Goal: Information Seeking & Learning: Check status

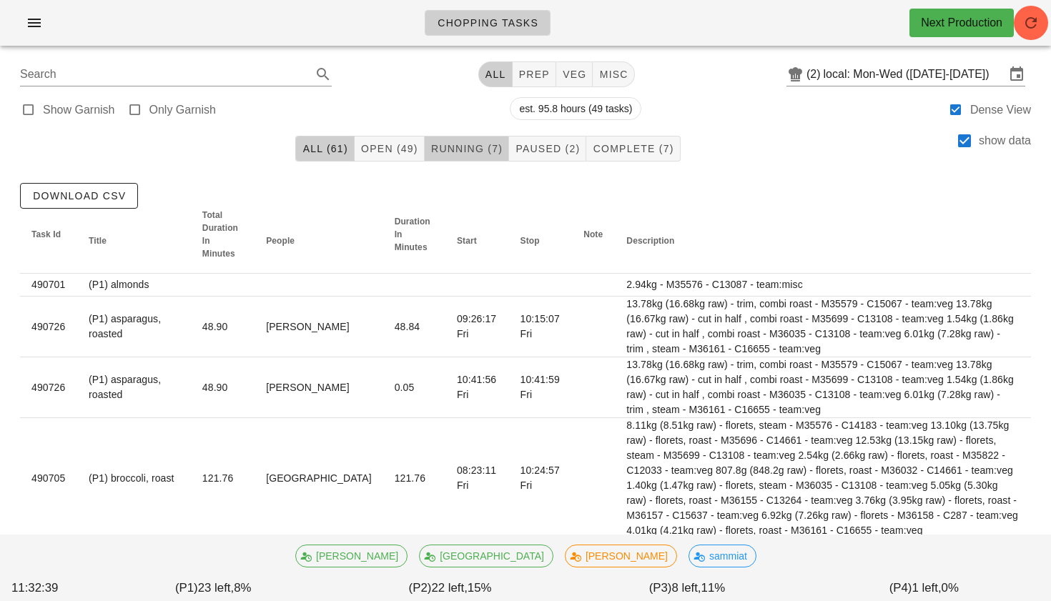
click at [470, 149] on span "Running (7)" at bounding box center [467, 148] width 72 height 11
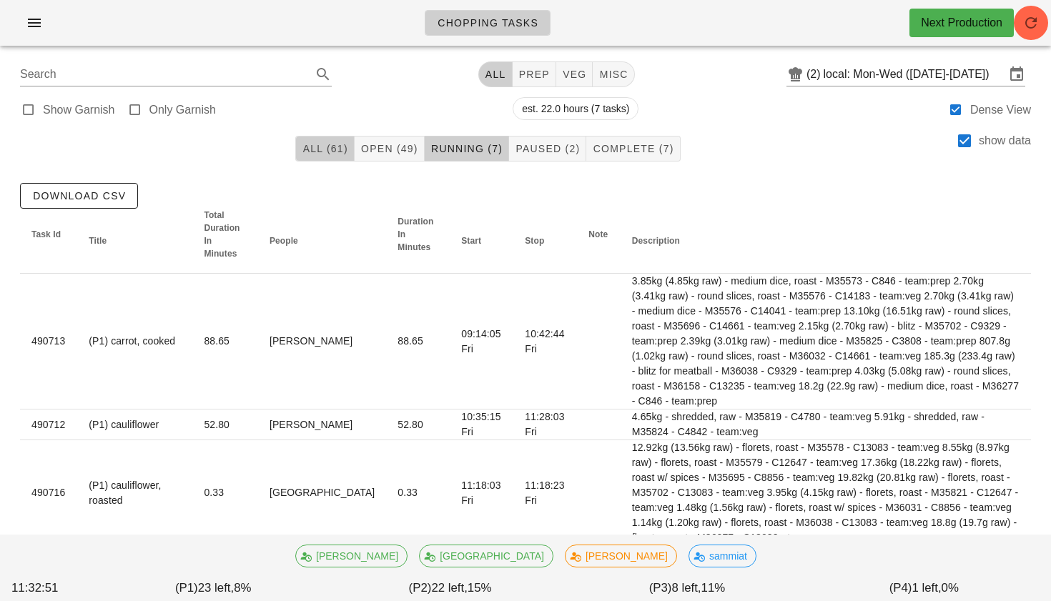
click at [326, 142] on button "All (61)" at bounding box center [324, 149] width 59 height 26
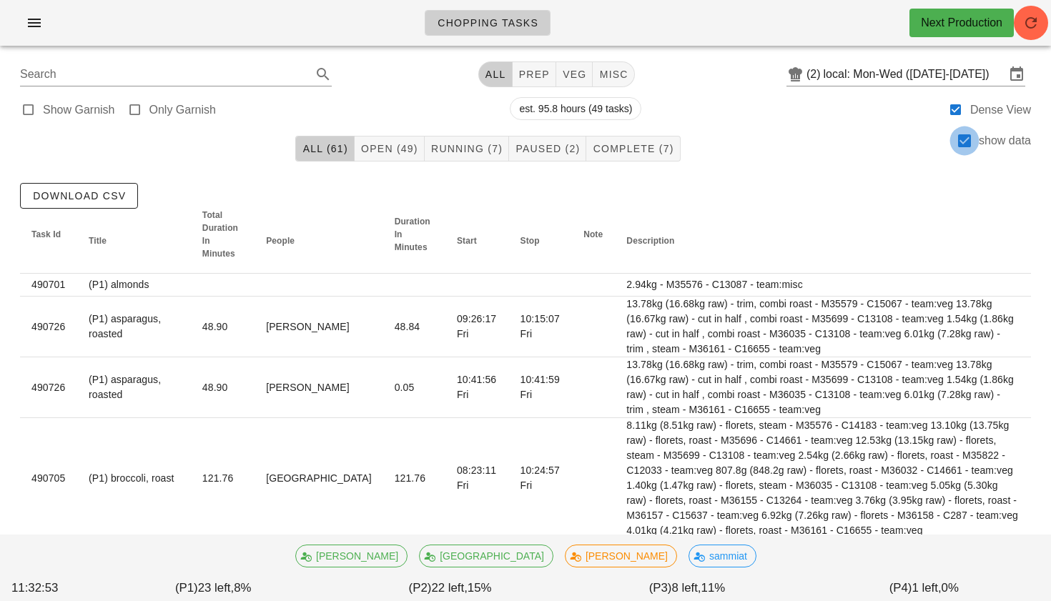
click at [963, 146] on div at bounding box center [965, 141] width 24 height 24
checkbox input "false"
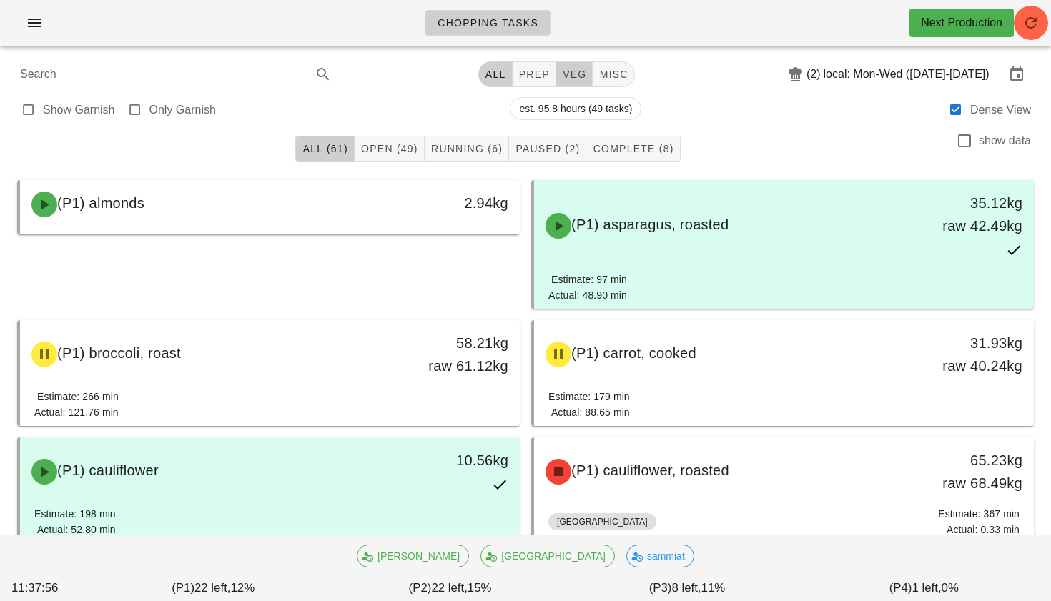
click at [562, 73] on span "veg" at bounding box center [574, 74] width 25 height 11
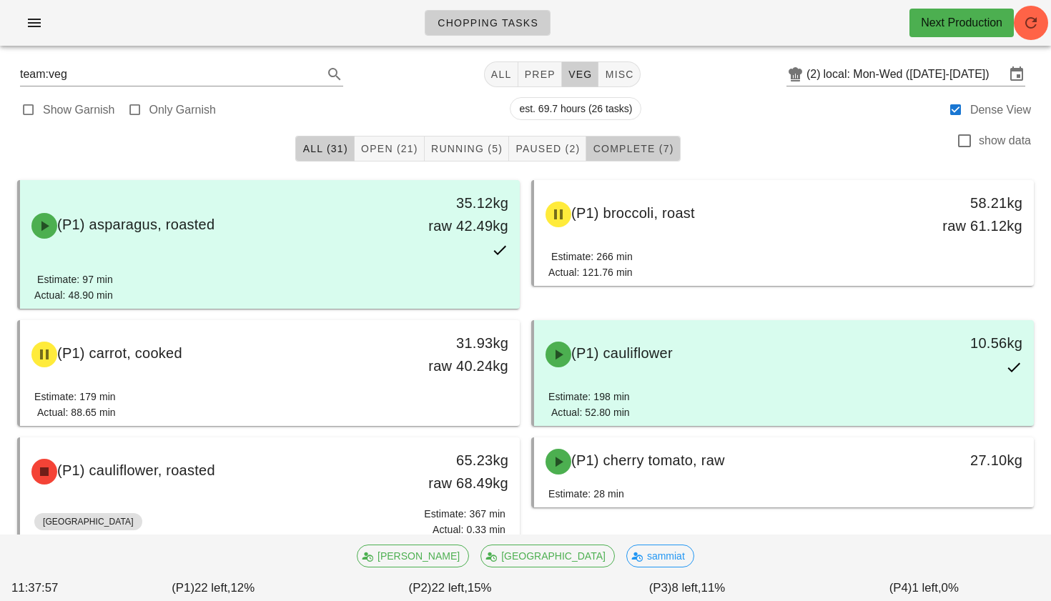
click at [634, 143] on span "Complete (7)" at bounding box center [633, 148] width 82 height 11
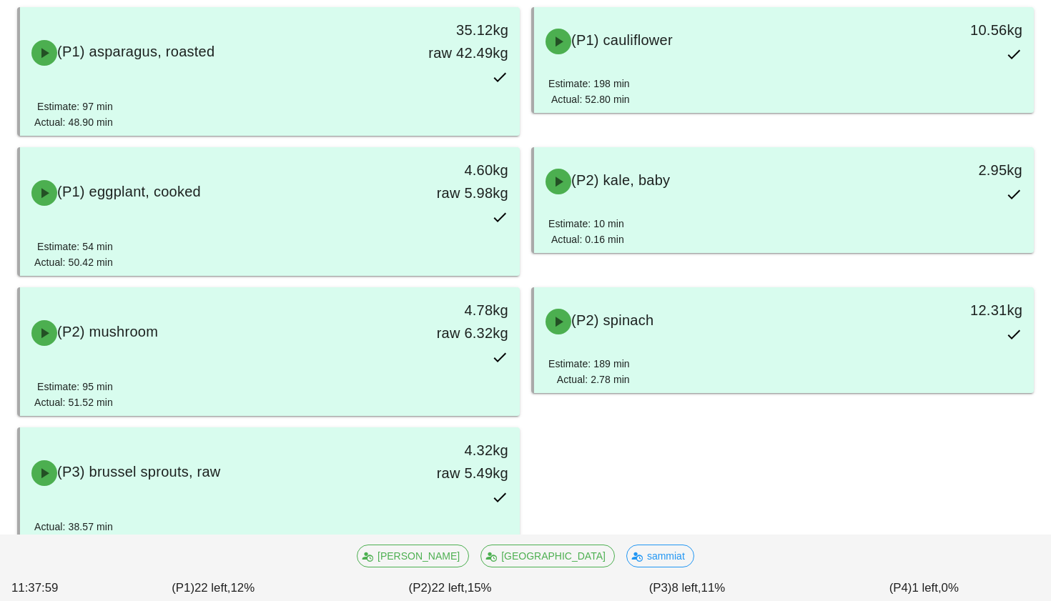
scroll to position [215, 0]
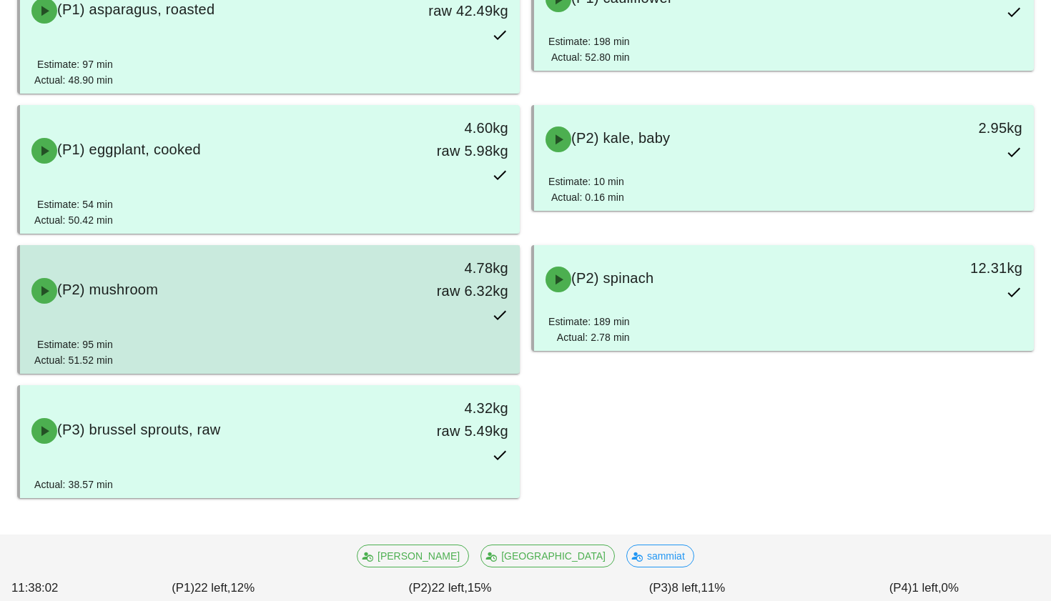
click at [375, 325] on div "(P2) mushroom 4.78kg raw 6.32kg" at bounding box center [270, 291] width 494 height 86
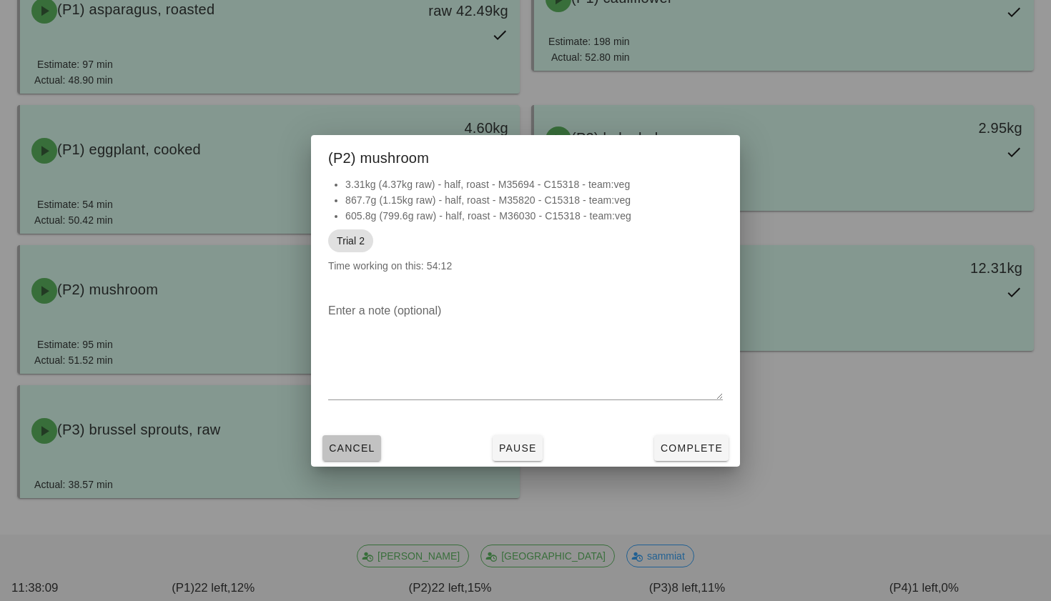
click at [350, 453] on span "Cancel" at bounding box center [351, 448] width 47 height 11
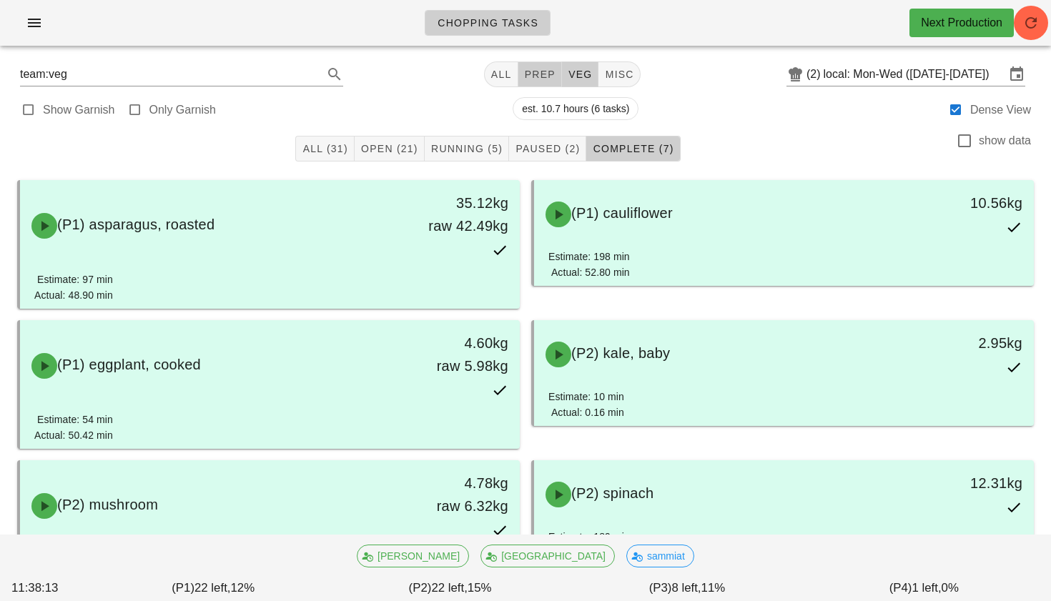
click at [529, 79] on span "prep" at bounding box center [539, 74] width 31 height 11
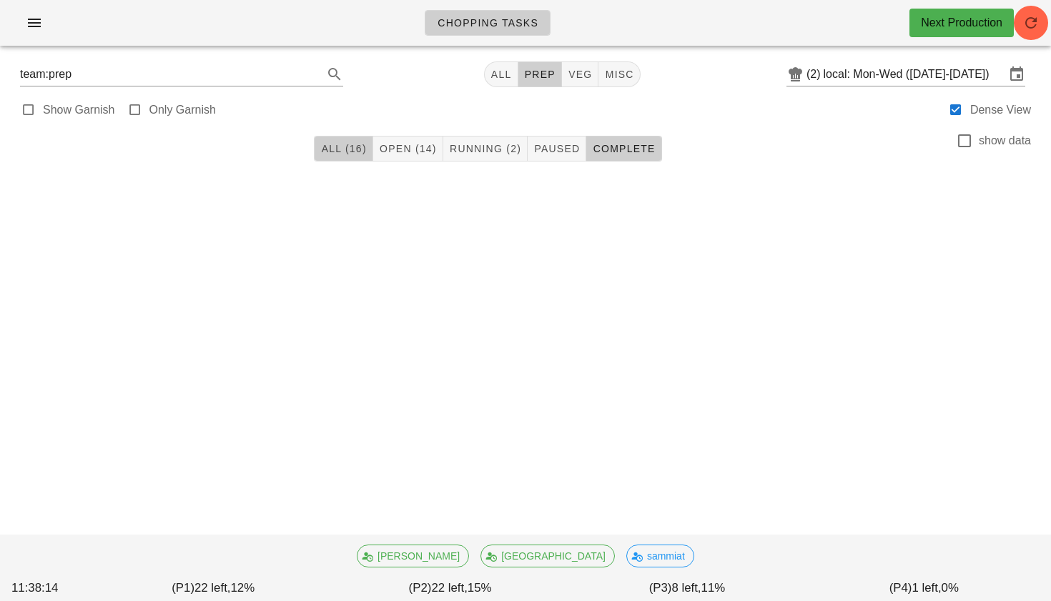
click at [347, 152] on span "All (16)" at bounding box center [343, 148] width 46 height 11
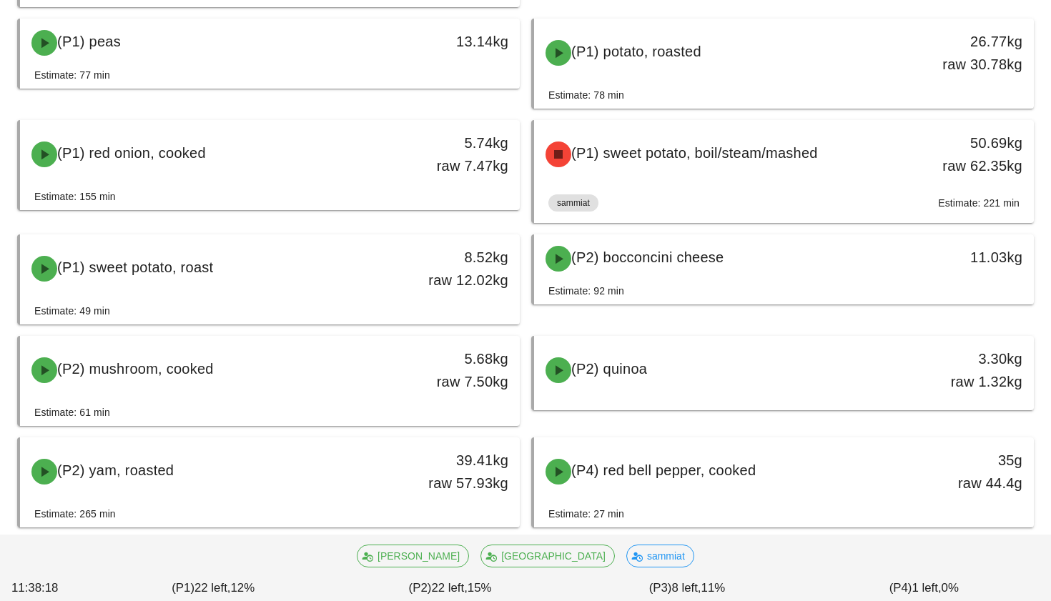
scroll to position [511, 0]
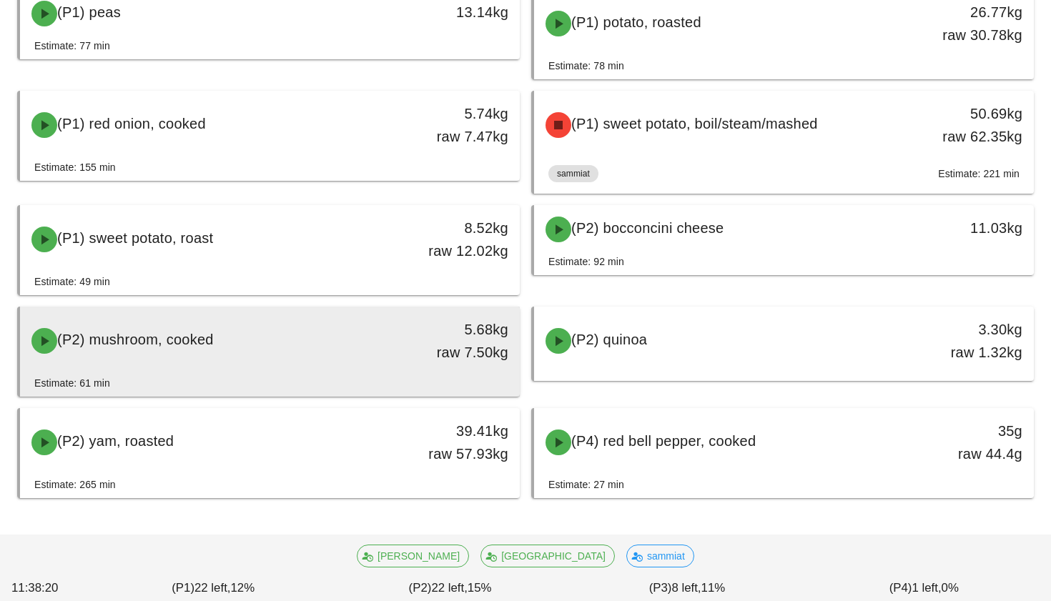
click at [210, 357] on div "(P2) mushroom, cooked" at bounding box center [208, 341] width 370 height 43
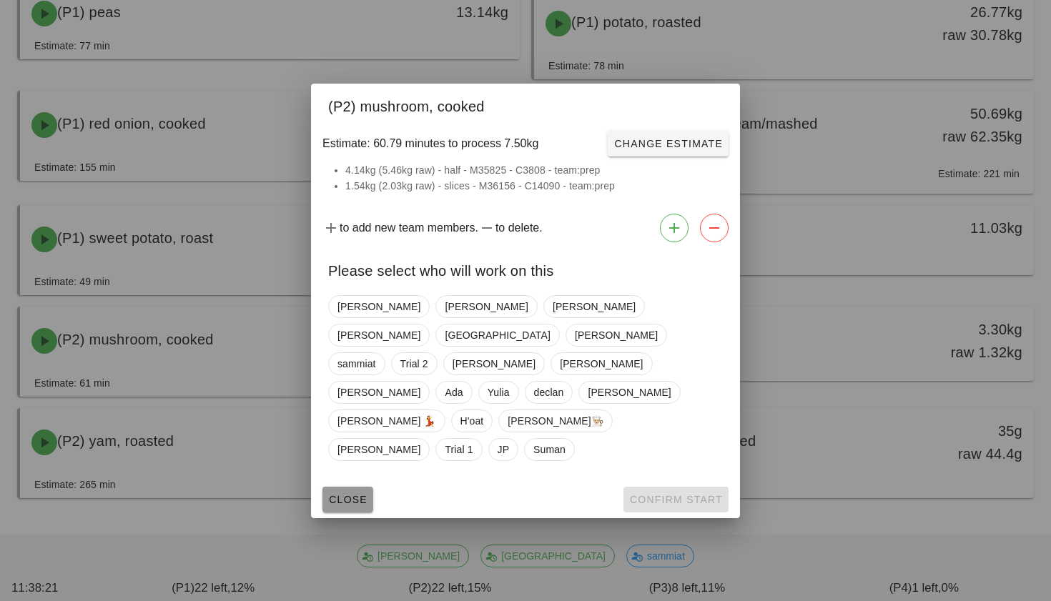
click at [341, 494] on span "Close" at bounding box center [347, 499] width 39 height 11
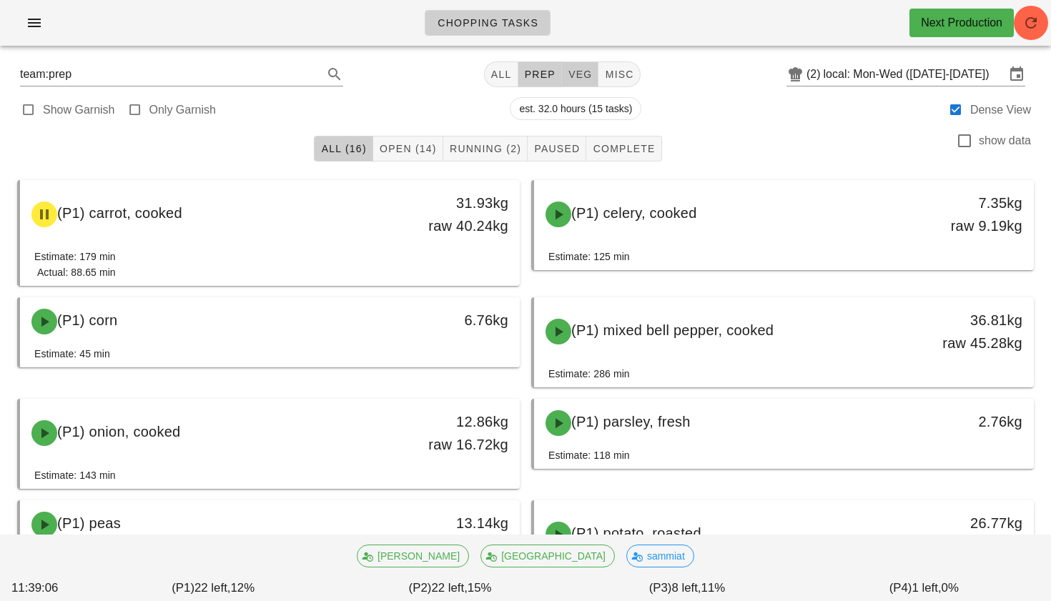
click at [578, 73] on span "veg" at bounding box center [580, 74] width 25 height 11
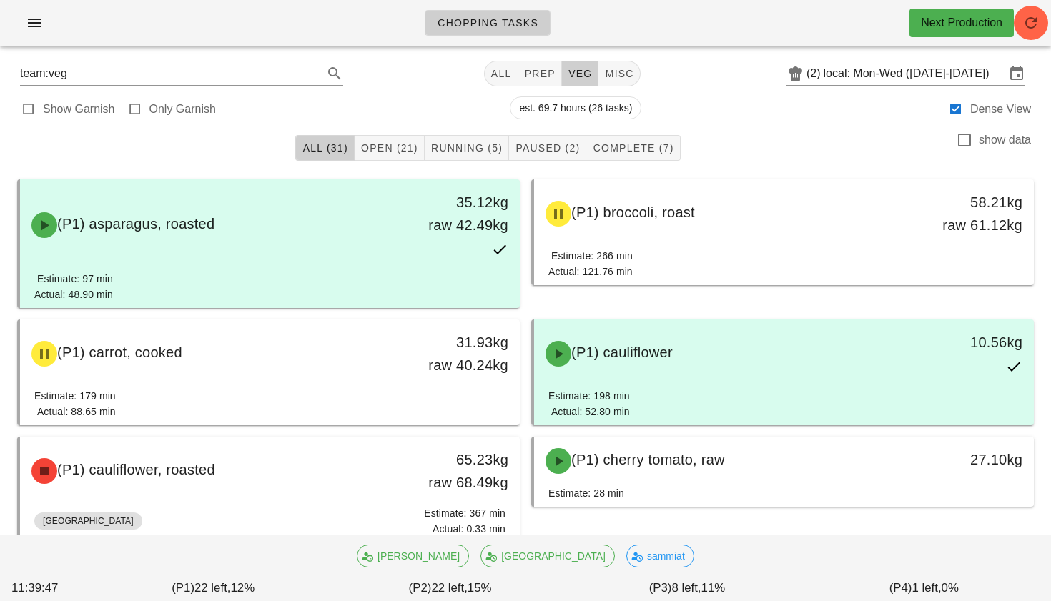
scroll to position [1, 0]
click at [537, 69] on span "prep" at bounding box center [539, 72] width 31 height 11
type input "team:prep"
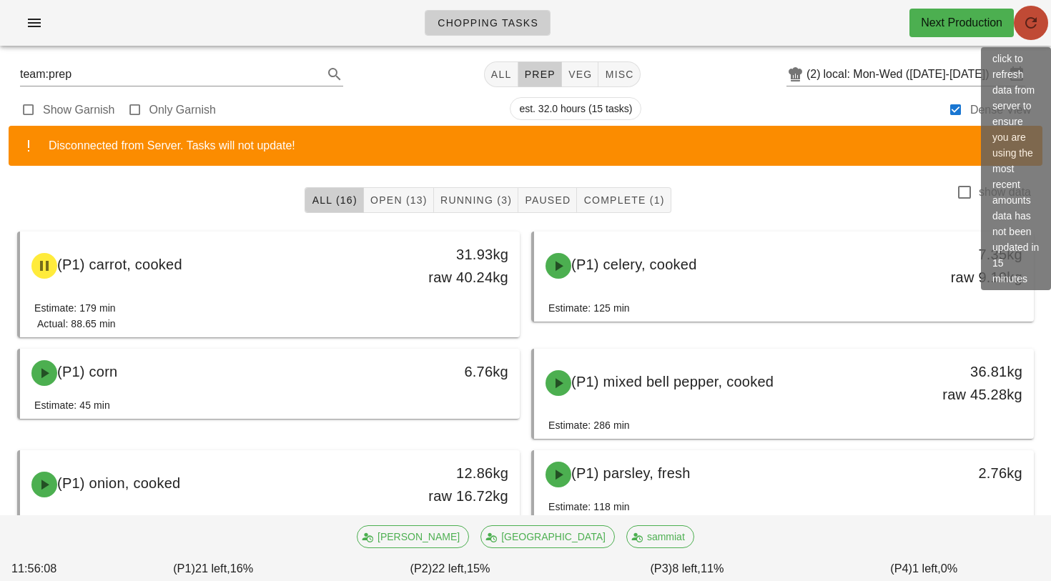
click at [1028, 10] on button "button" at bounding box center [1031, 23] width 34 height 34
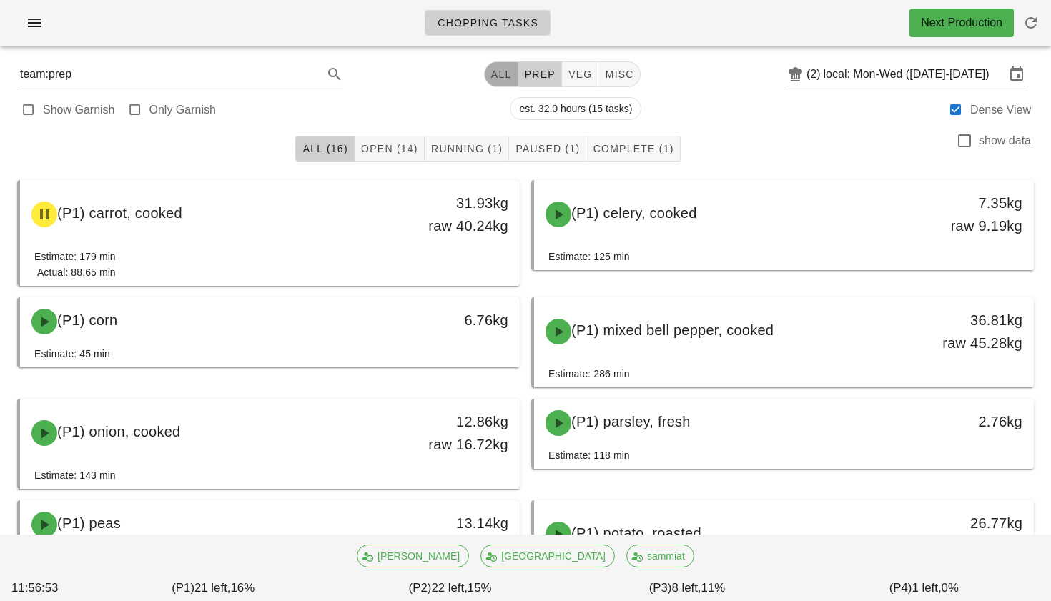
click at [495, 78] on span "All" at bounding box center [501, 74] width 21 height 11
